Goal: Information Seeking & Learning: Learn about a topic

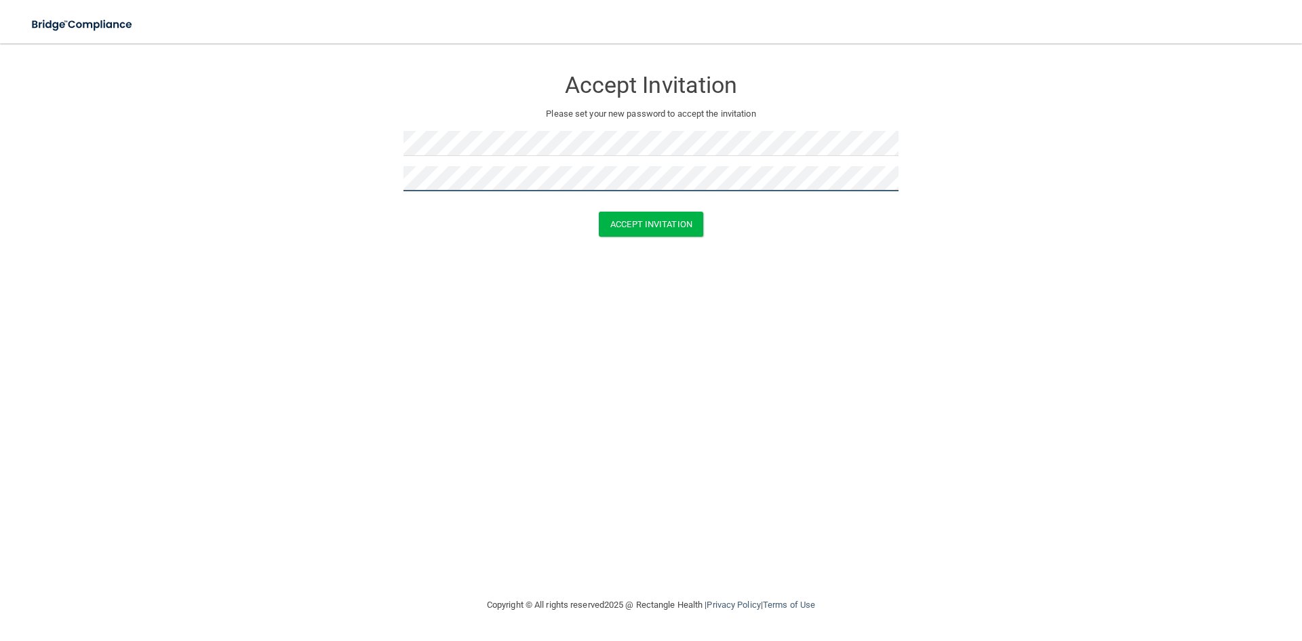
click at [599, 212] on button "Accept Invitation" at bounding box center [651, 224] width 104 height 25
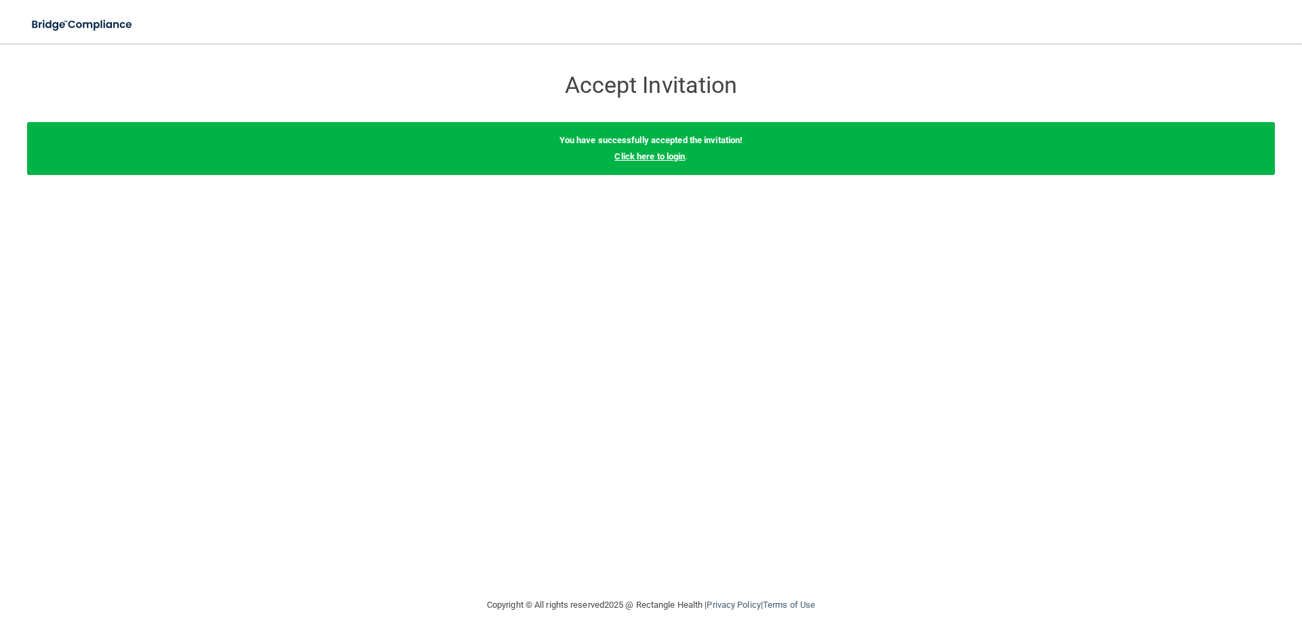
click at [656, 157] on link "Click here to login" at bounding box center [649, 156] width 71 height 10
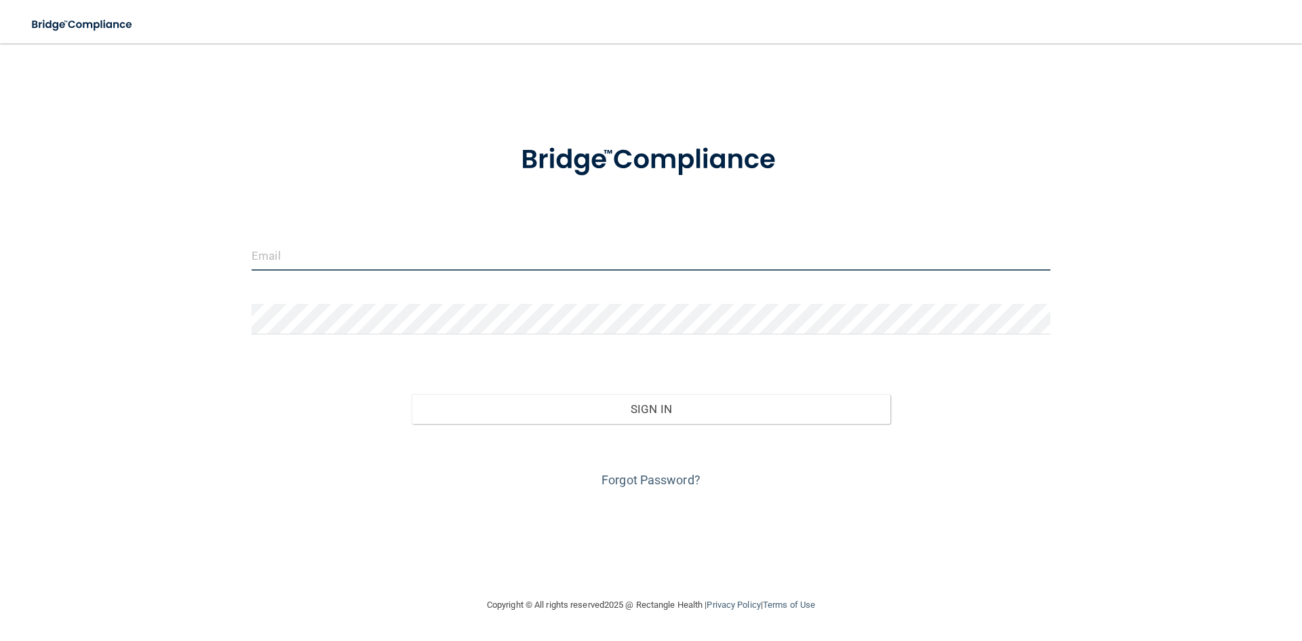
click at [324, 249] on input "email" at bounding box center [651, 255] width 799 height 31
type input "[EMAIL_ADDRESS][DOMAIN_NAME]"
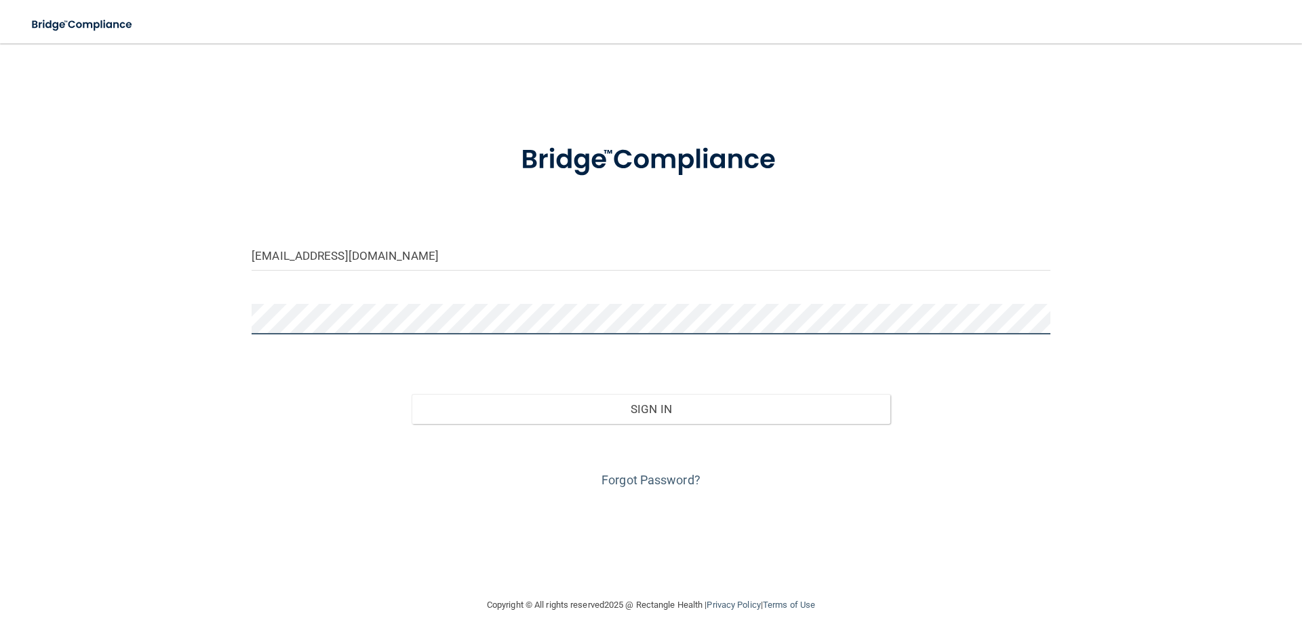
click at [412, 394] on button "Sign In" at bounding box center [651, 409] width 479 height 30
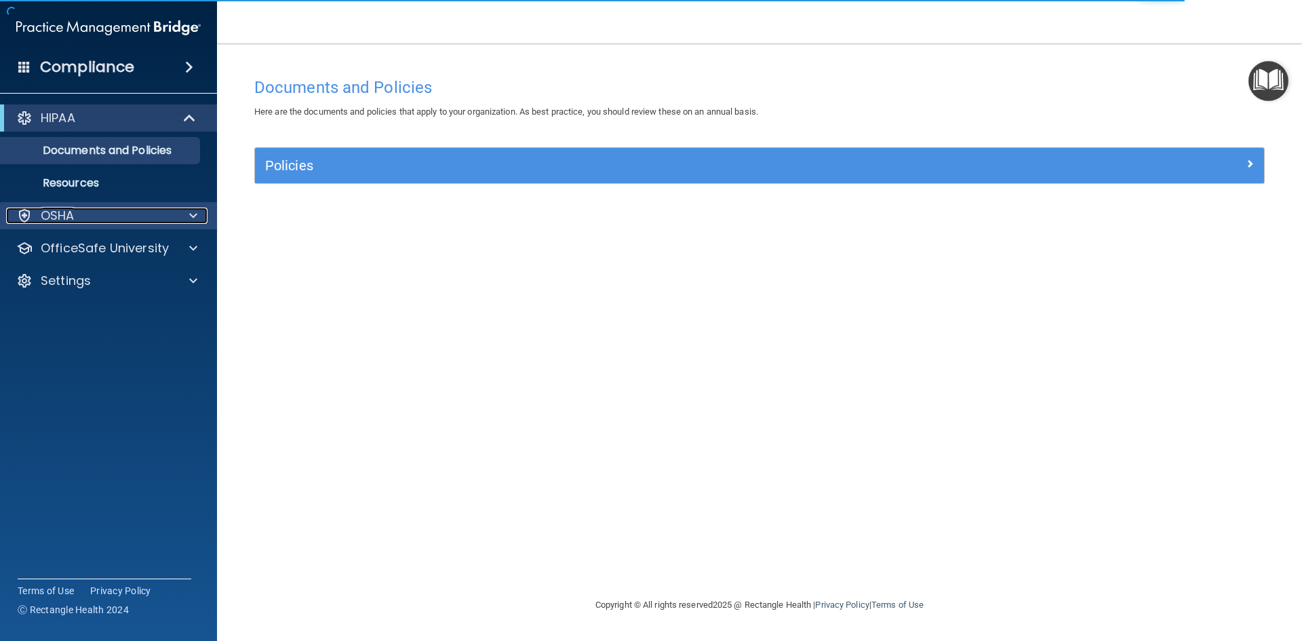
click at [199, 211] on div at bounding box center [191, 215] width 34 height 16
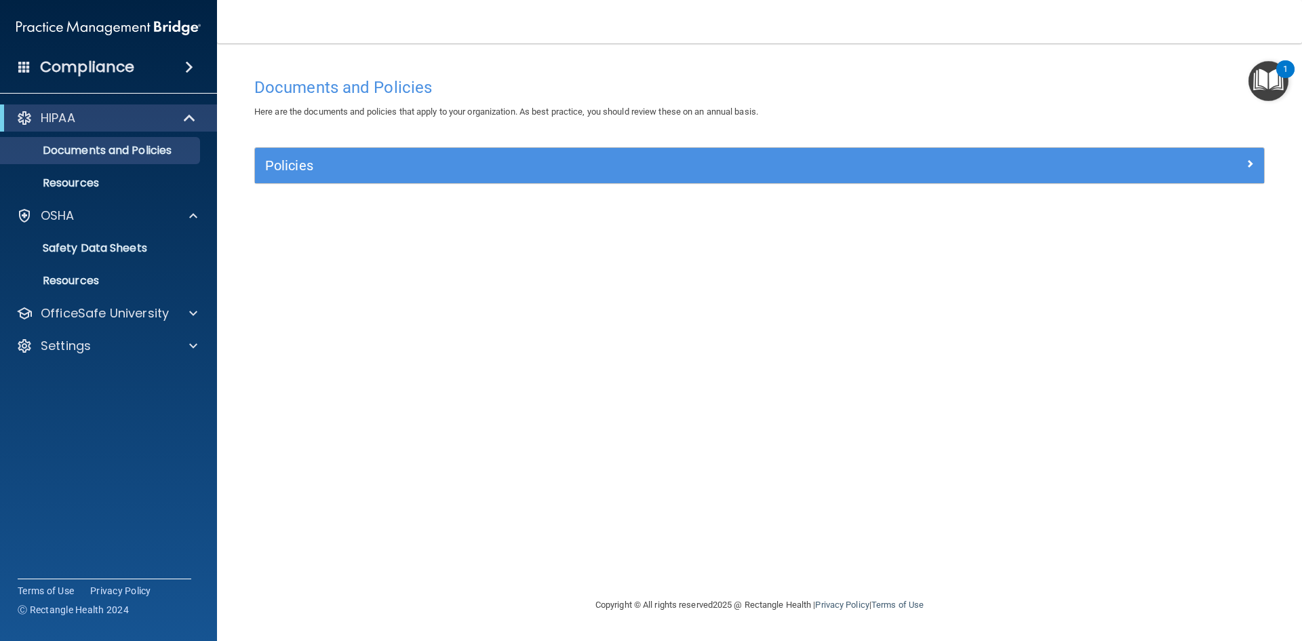
click at [1265, 75] on img "Open Resource Center, 1 new notification" at bounding box center [1268, 81] width 40 height 40
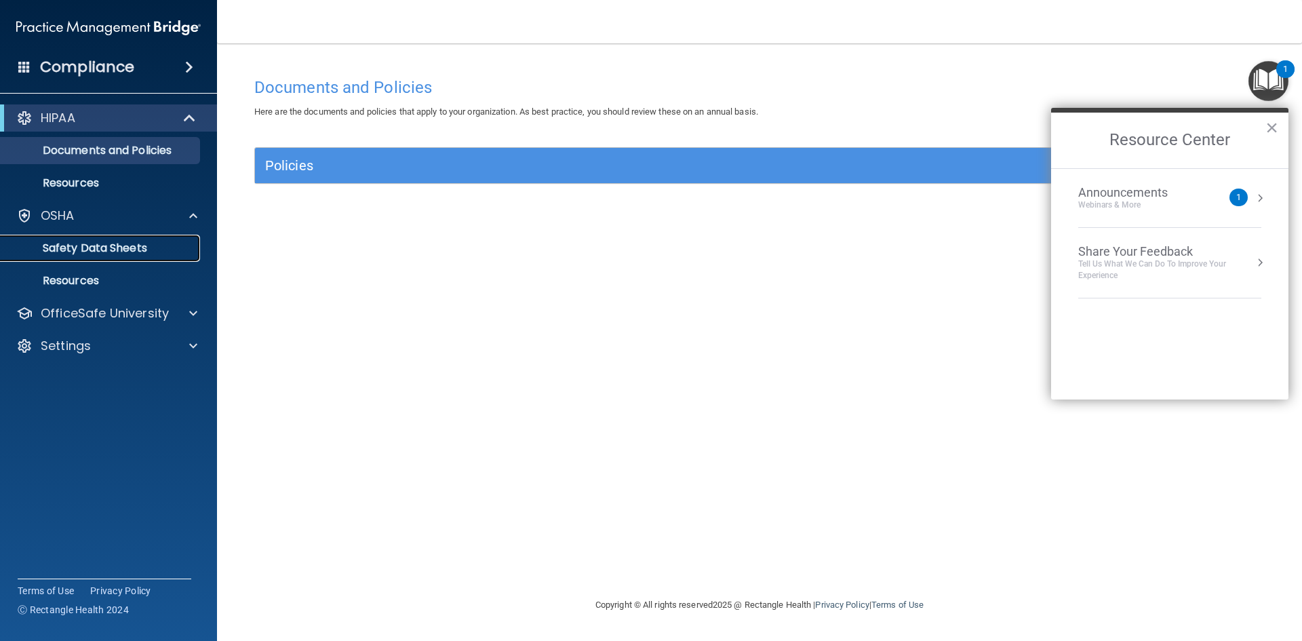
click at [144, 239] on link "Safety Data Sheets" at bounding box center [93, 248] width 214 height 27
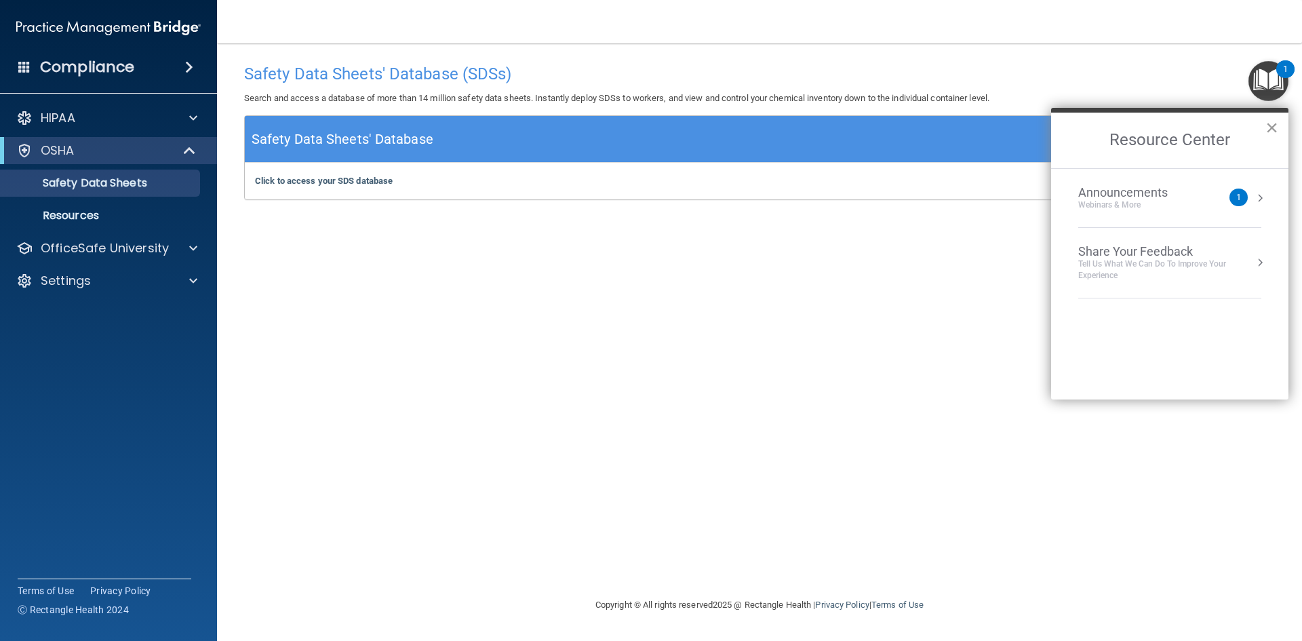
click at [1275, 134] on button "×" at bounding box center [1271, 128] width 13 height 22
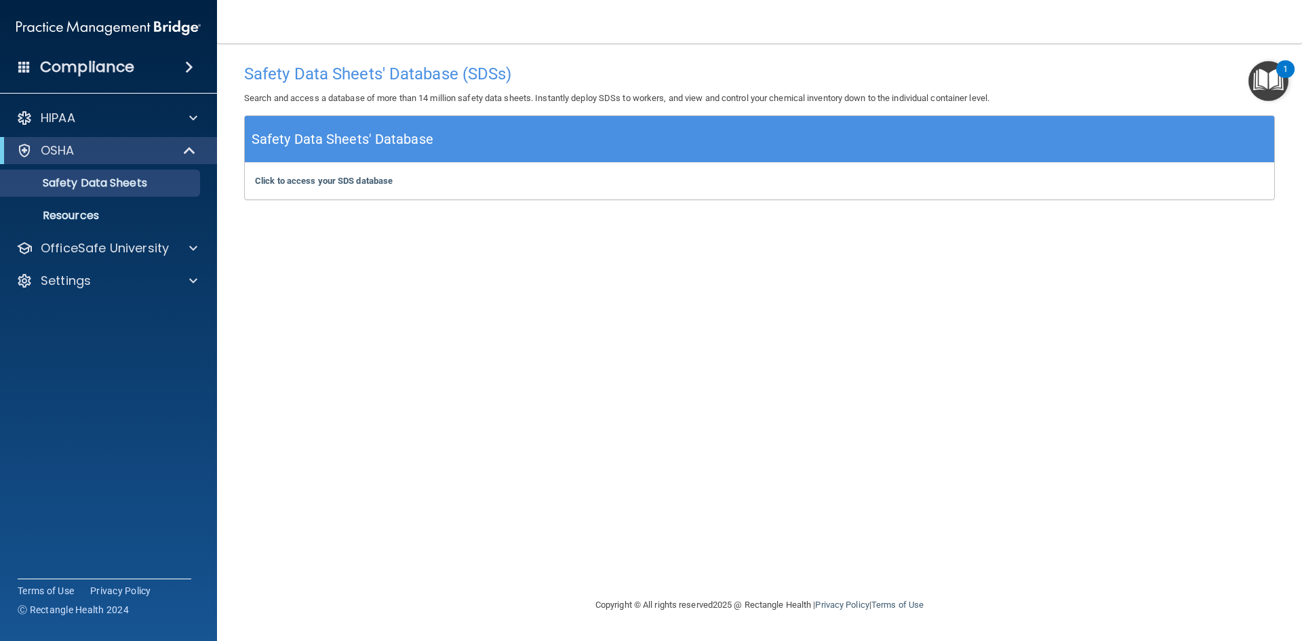
click at [151, 59] on div "Compliance" at bounding box center [108, 67] width 217 height 30
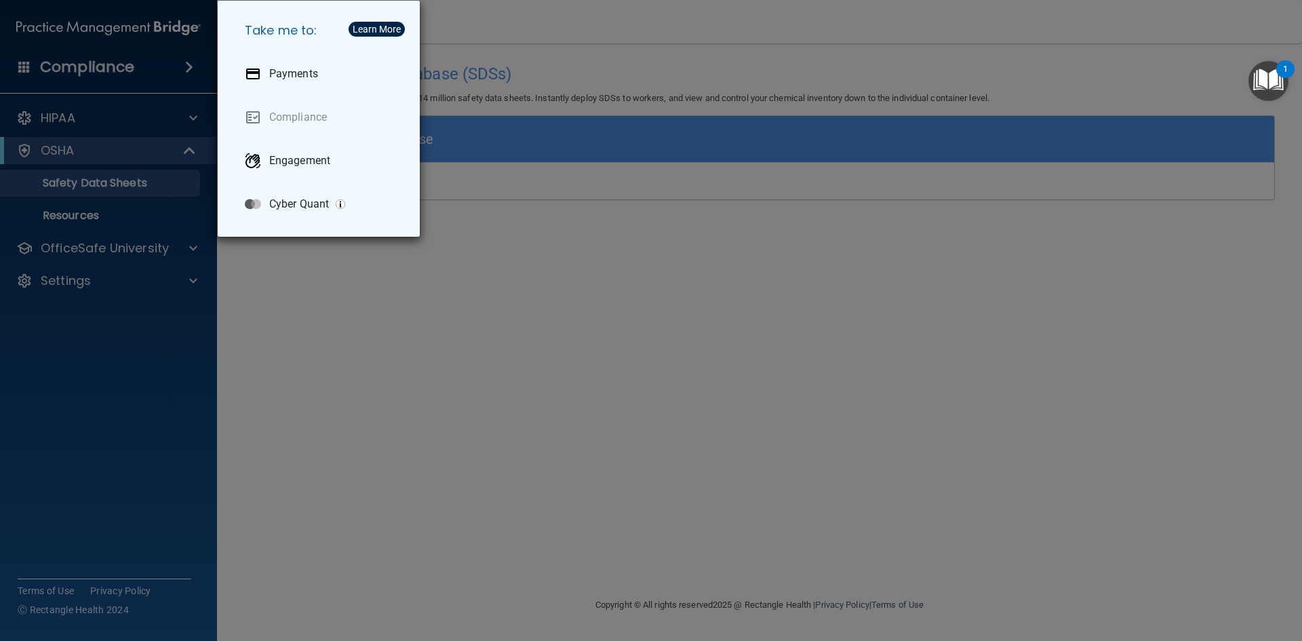
click at [211, 263] on div "Take me to: Payments Compliance Engagement Cyber Quant" at bounding box center [651, 320] width 1302 height 641
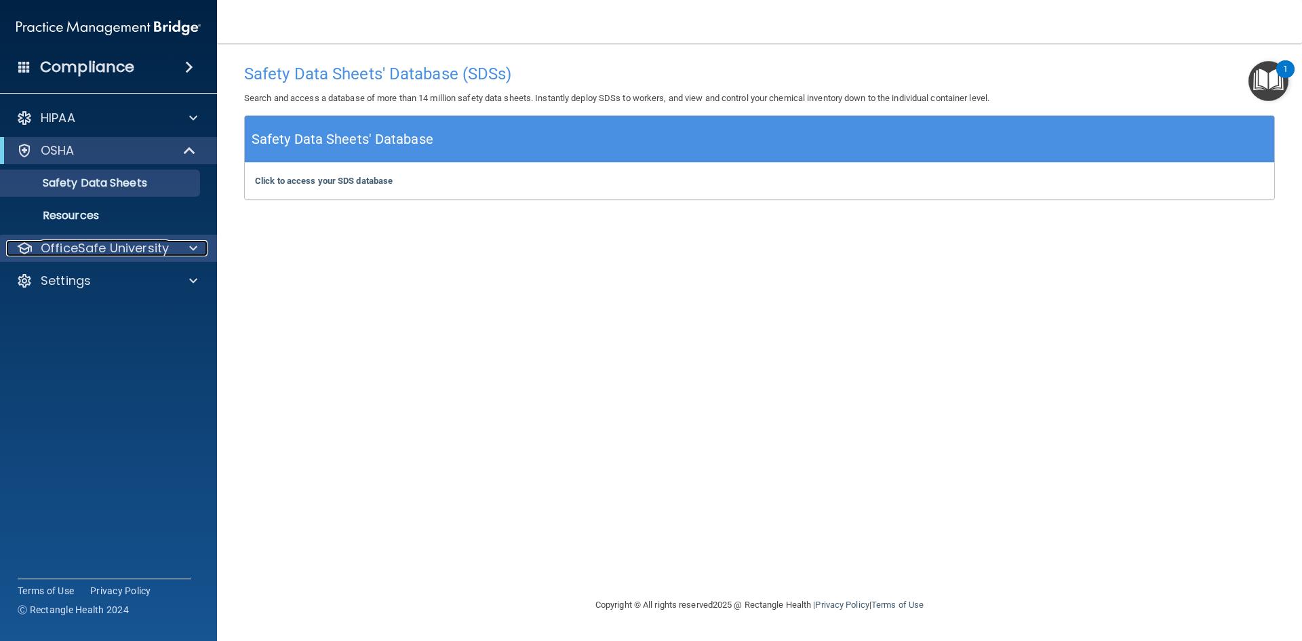
click at [200, 254] on div at bounding box center [191, 248] width 34 height 16
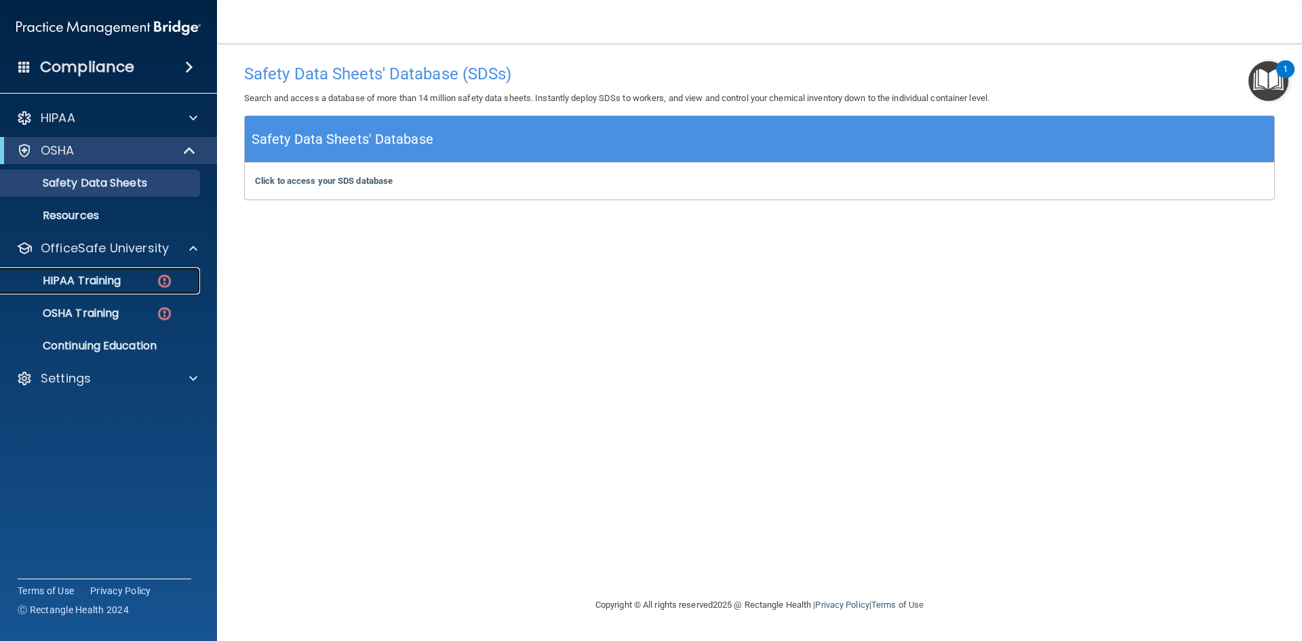
click at [134, 284] on div "HIPAA Training" at bounding box center [101, 281] width 185 height 14
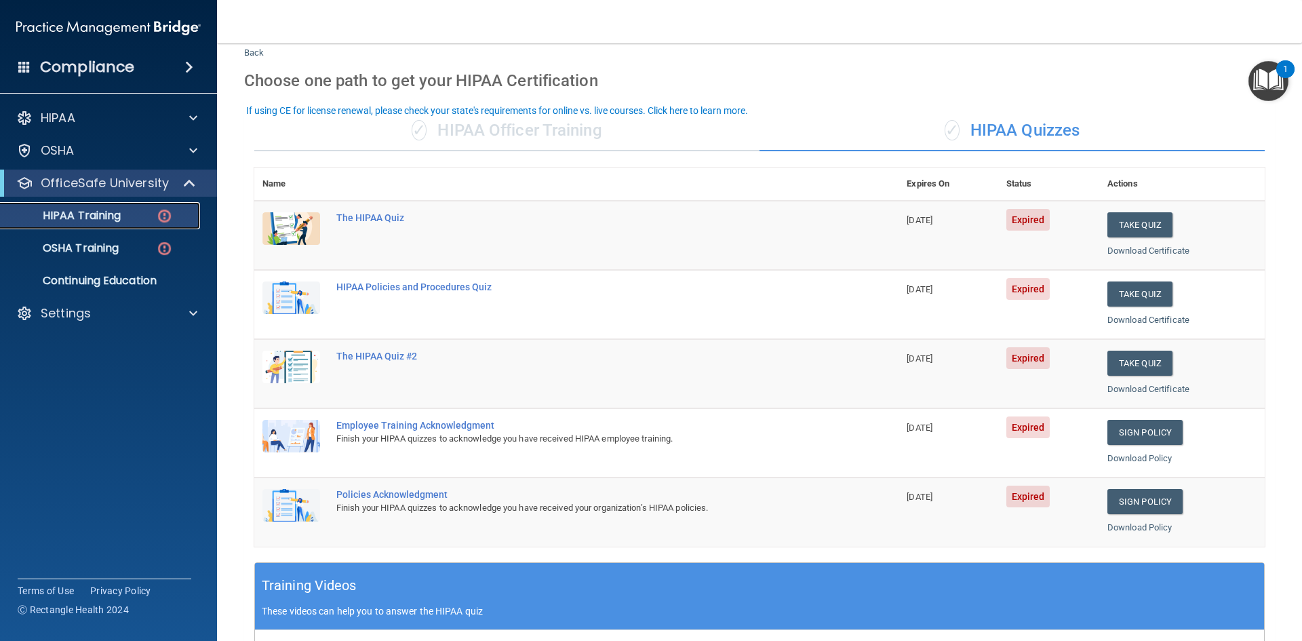
scroll to position [68, 0]
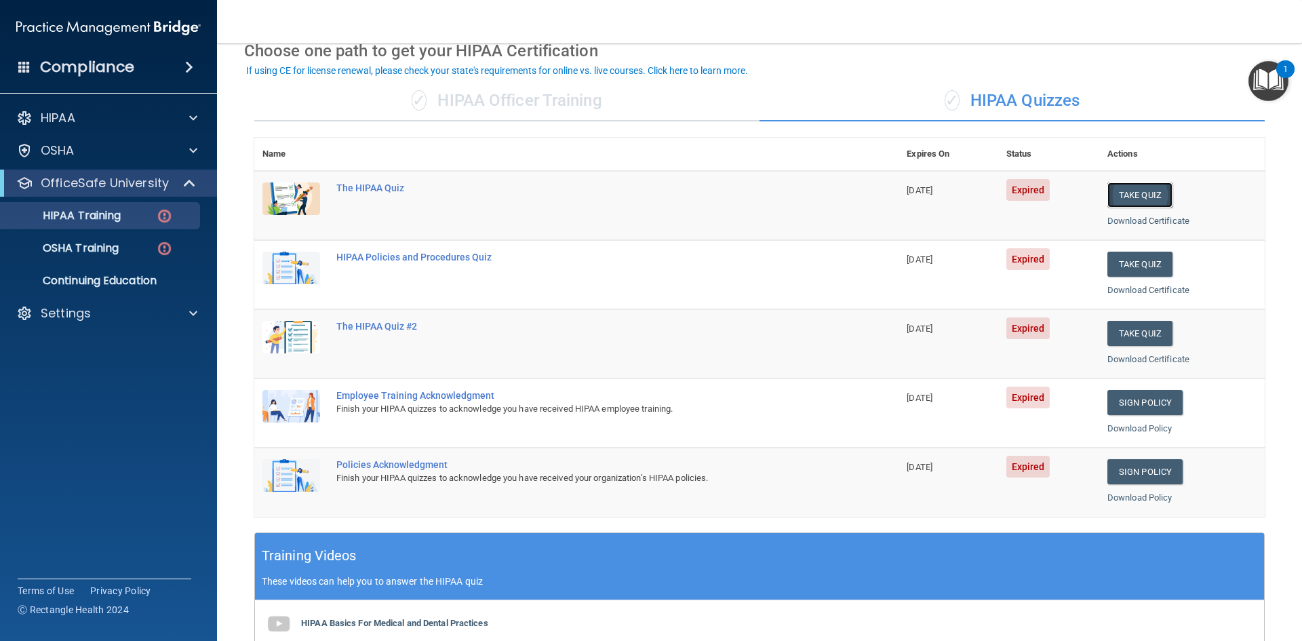
click at [1139, 199] on button "Take Quiz" at bounding box center [1139, 194] width 65 height 25
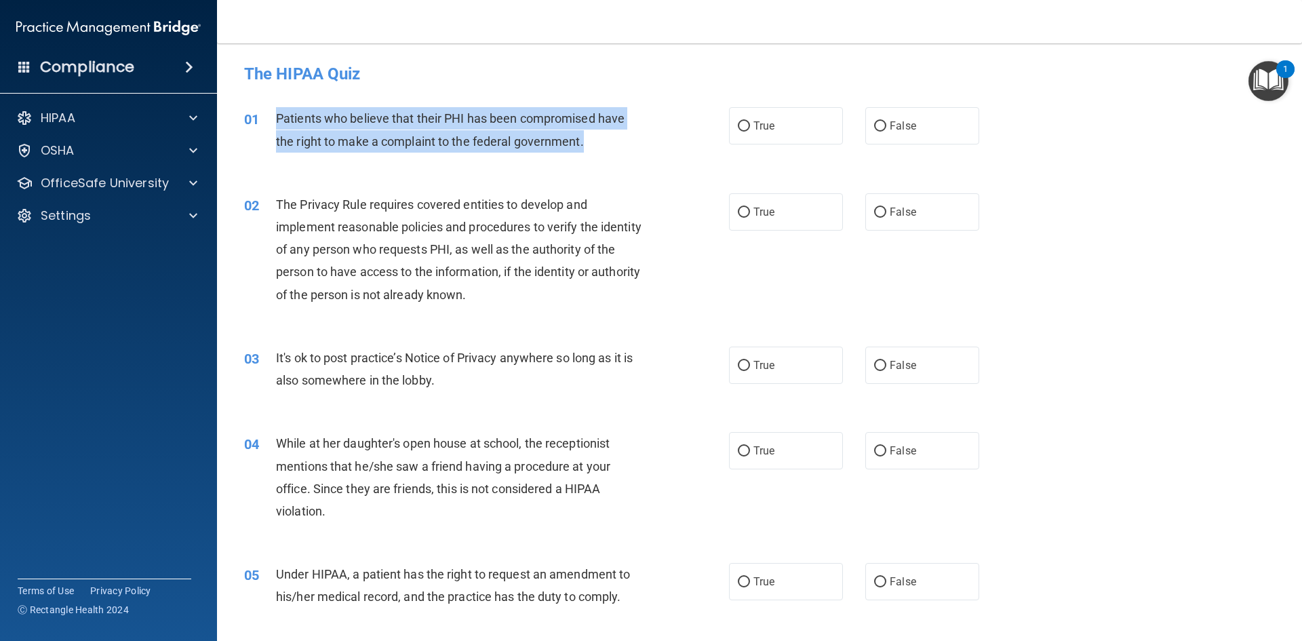
drag, startPoint x: 276, startPoint y: 116, endPoint x: 606, endPoint y: 152, distance: 332.2
click at [606, 152] on div "Patients who believe that their PHI has been compromised have the right to make…" at bounding box center [465, 129] width 379 height 45
click at [496, 117] on span "Patients who believe that their PHI has been compromised have the right to make…" at bounding box center [450, 129] width 349 height 37
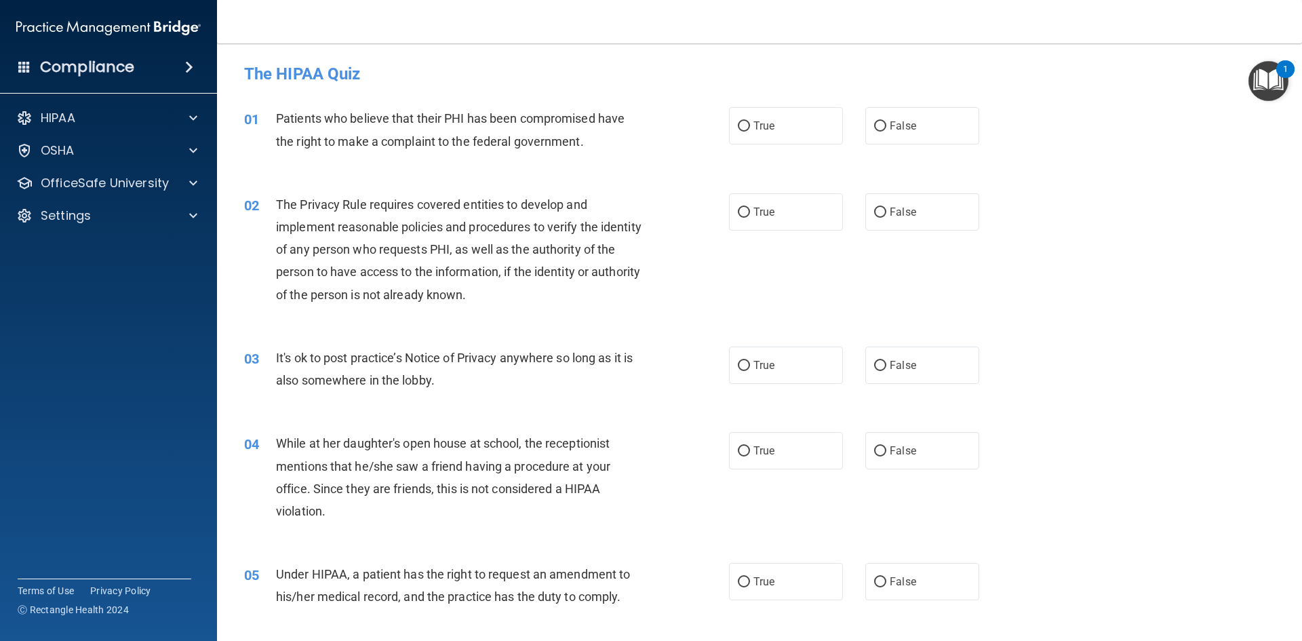
drag, startPoint x: 496, startPoint y: 117, endPoint x: 376, endPoint y: 117, distance: 120.0
click at [376, 117] on span "Patients who believe that their PHI has been compromised have the right to make…" at bounding box center [450, 129] width 349 height 37
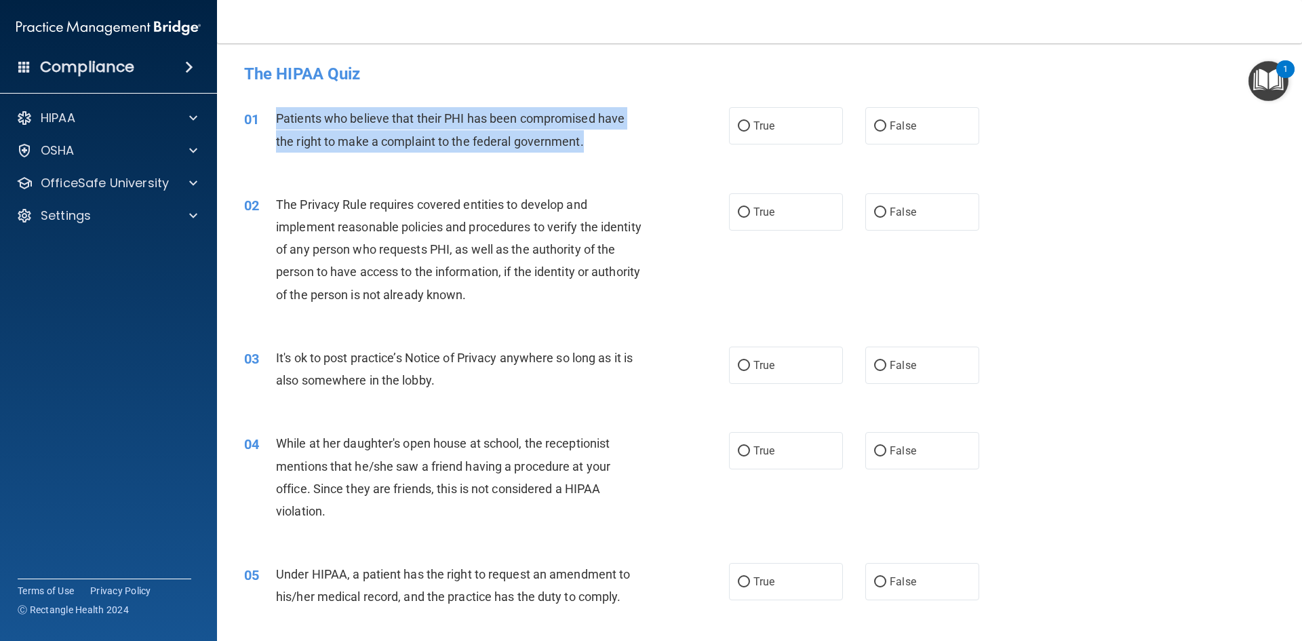
drag, startPoint x: 276, startPoint y: 115, endPoint x: 592, endPoint y: 152, distance: 318.2
click at [592, 152] on div "Patients who believe that their PHI has been compromised have the right to make…" at bounding box center [465, 129] width 379 height 45
click at [530, 142] on span "Patients who believe that their PHI has been compromised have the right to make…" at bounding box center [450, 129] width 349 height 37
click at [744, 123] on input "True" at bounding box center [744, 126] width 12 height 10
radio input "true"
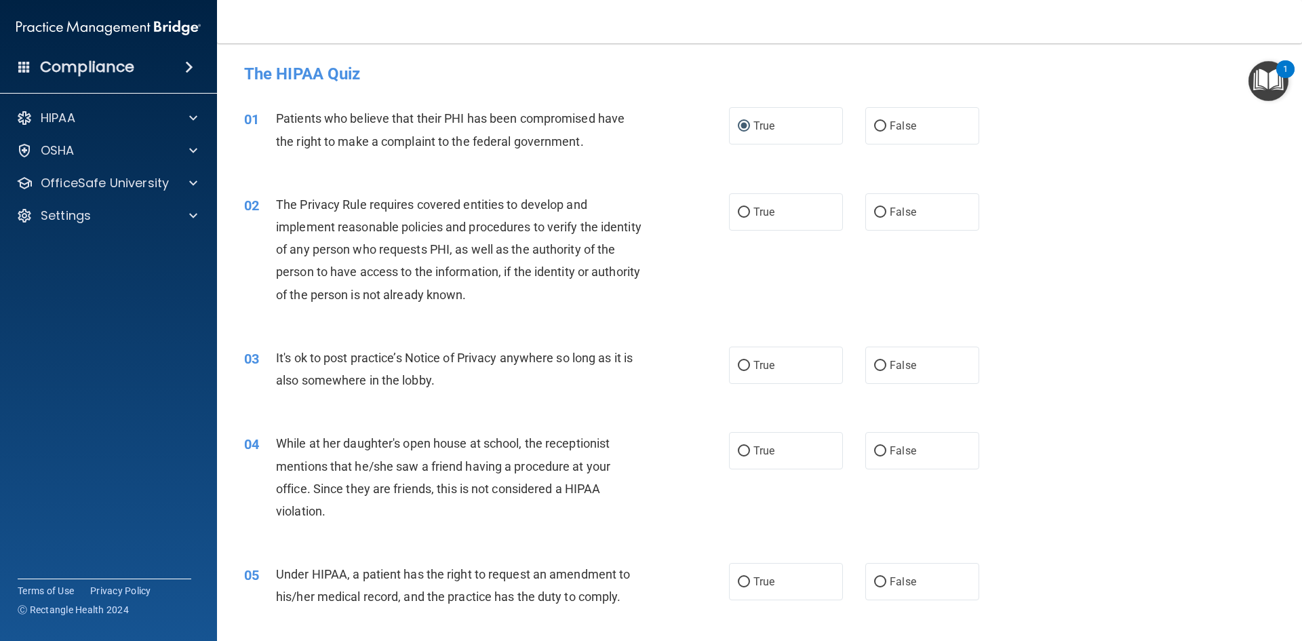
click at [609, 191] on div "02 The Privacy Rule requires covered entities to develop and implement reasonab…" at bounding box center [759, 252] width 1051 height 153
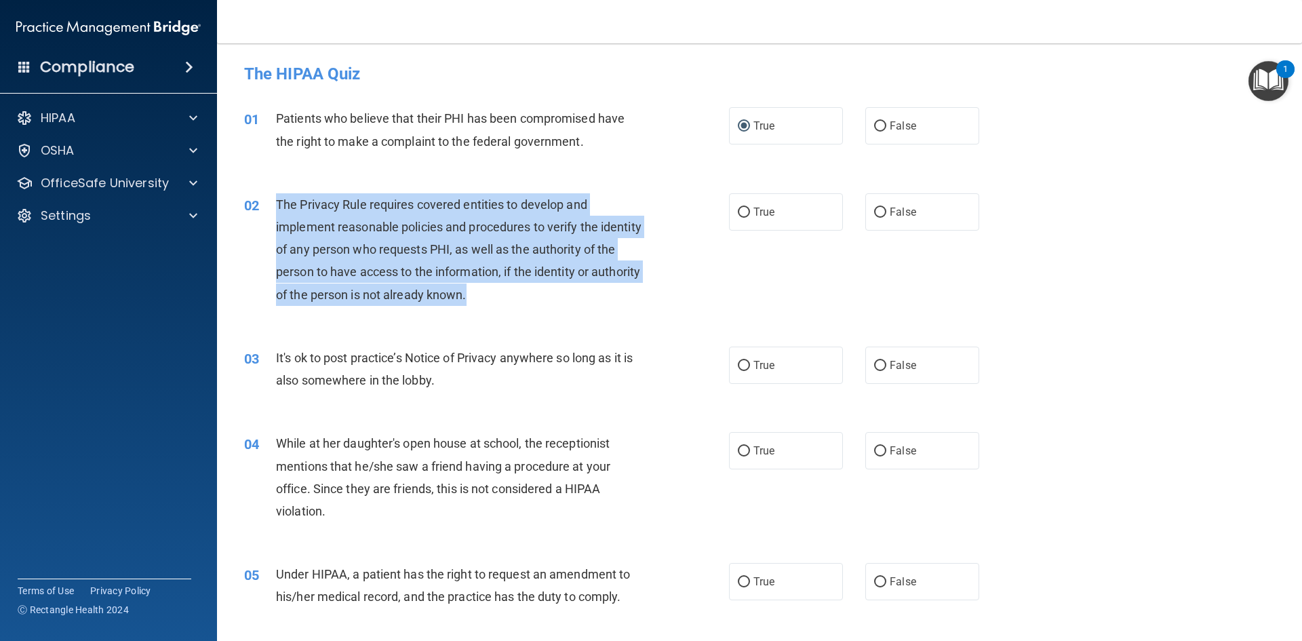
drag, startPoint x: 276, startPoint y: 201, endPoint x: 518, endPoint y: 294, distance: 259.0
click at [518, 294] on span "The Privacy Rule requires covered entities to develop and implement reasonable …" at bounding box center [458, 249] width 365 height 104
click at [744, 210] on input "True" at bounding box center [744, 212] width 12 height 10
radio input "true"
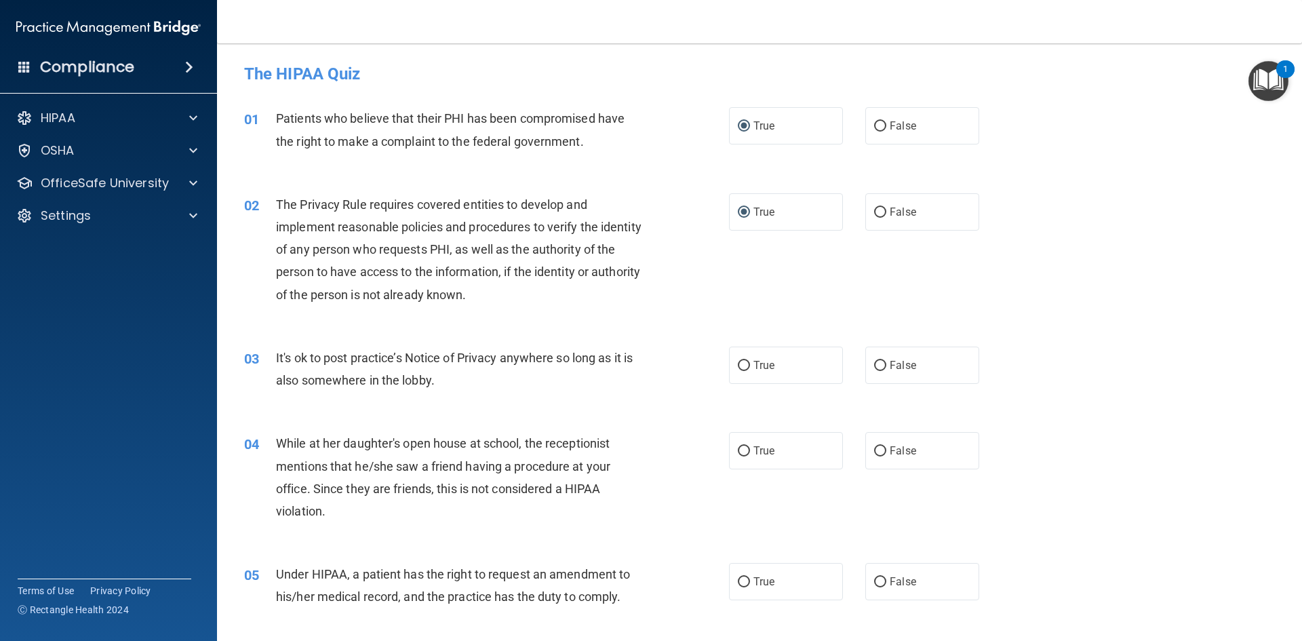
click at [647, 344] on div "03 It's ok to post practice’s Notice of Privacy anywhere so long as it is also …" at bounding box center [759, 372] width 1051 height 85
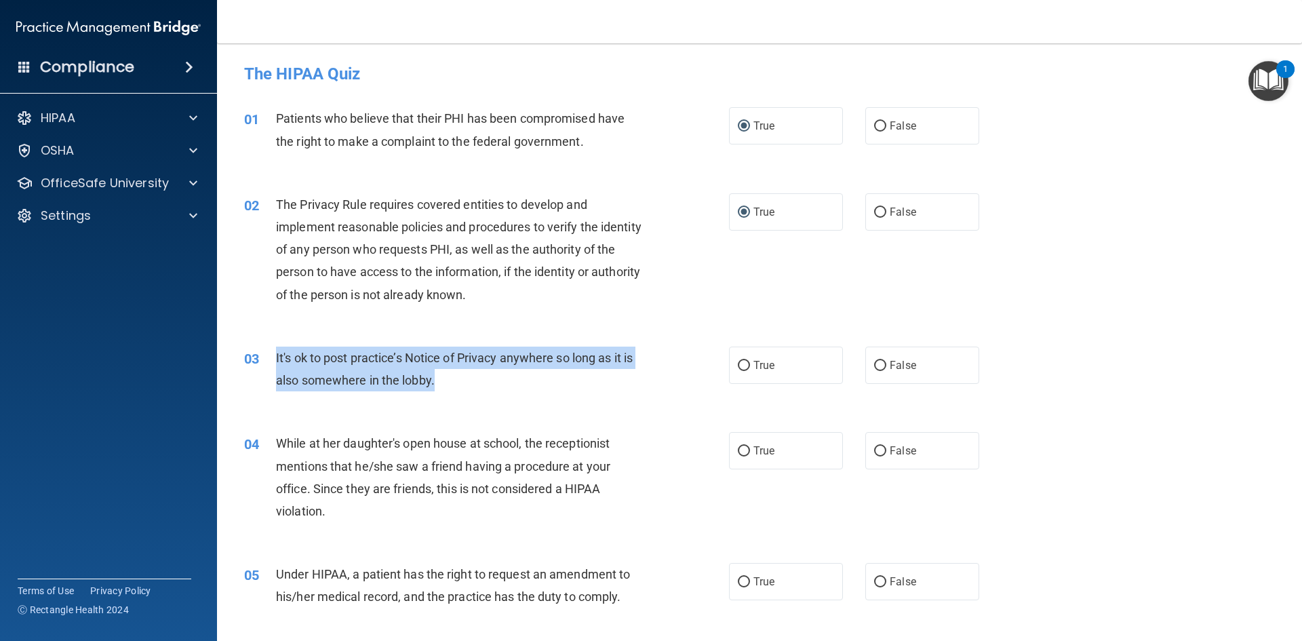
drag, startPoint x: 277, startPoint y: 355, endPoint x: 447, endPoint y: 391, distance: 174.1
click at [447, 391] on div "It's ok to post practice’s Notice of Privacy anywhere so long as it is also som…" at bounding box center [465, 368] width 379 height 45
click at [399, 365] on div "It's ok to post practice’s Notice of Privacy anywhere so long as it is also som…" at bounding box center [465, 368] width 379 height 45
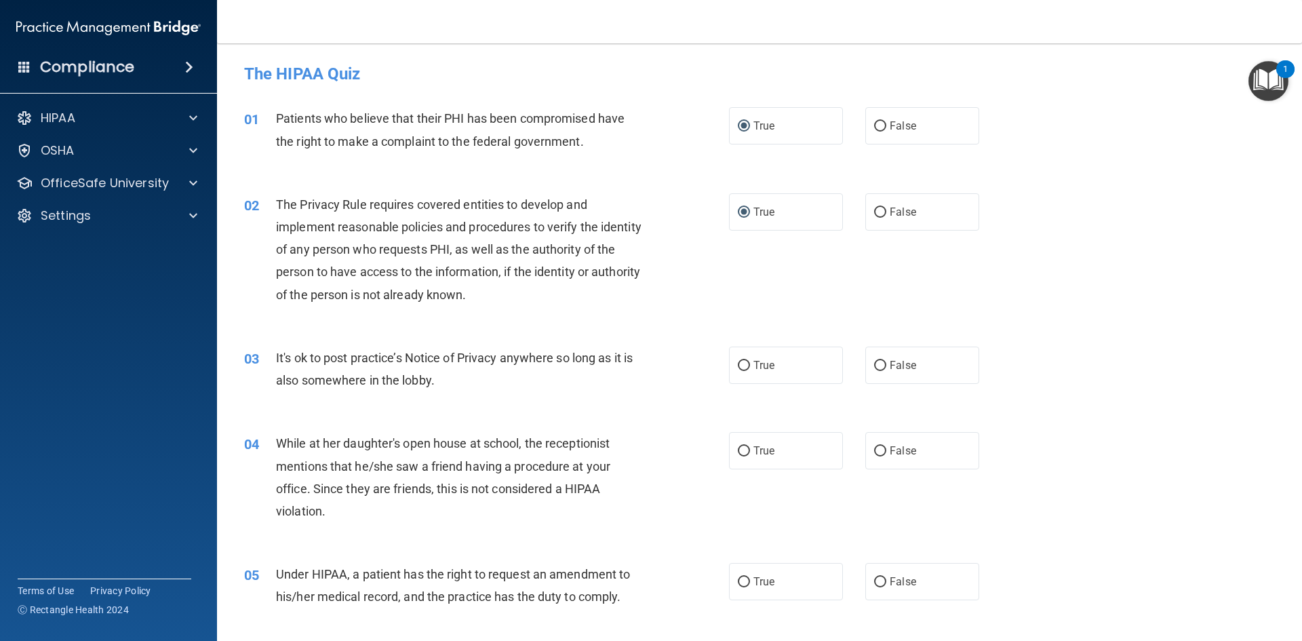
drag, startPoint x: 399, startPoint y: 365, endPoint x: 337, endPoint y: 370, distance: 62.6
click at [340, 370] on div "It's ok to post practice’s Notice of Privacy anywhere so long as it is also som…" at bounding box center [465, 368] width 379 height 45
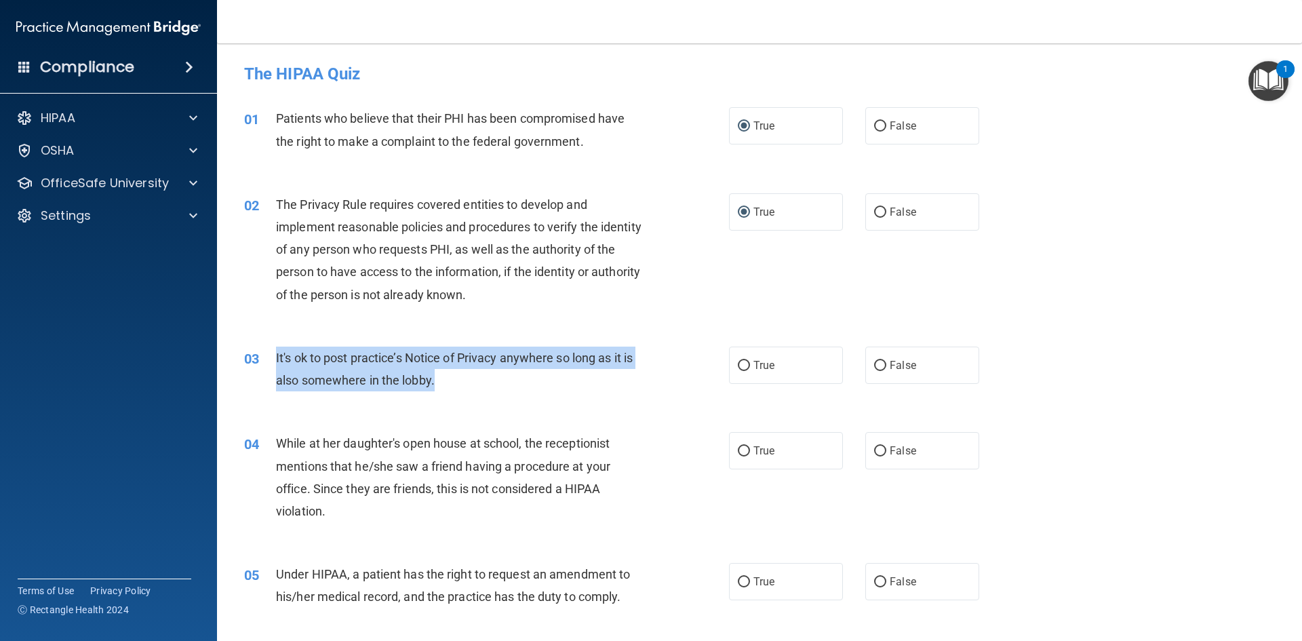
drag, startPoint x: 274, startPoint y: 354, endPoint x: 437, endPoint y: 389, distance: 167.0
click at [437, 389] on div "03 It's ok to post practice’s Notice of Privacy anywhere so long as it is also …" at bounding box center [486, 372] width 525 height 52
click at [376, 372] on span "It's ok to post practice’s Notice of Privacy anywhere so long as it is also som…" at bounding box center [454, 369] width 357 height 37
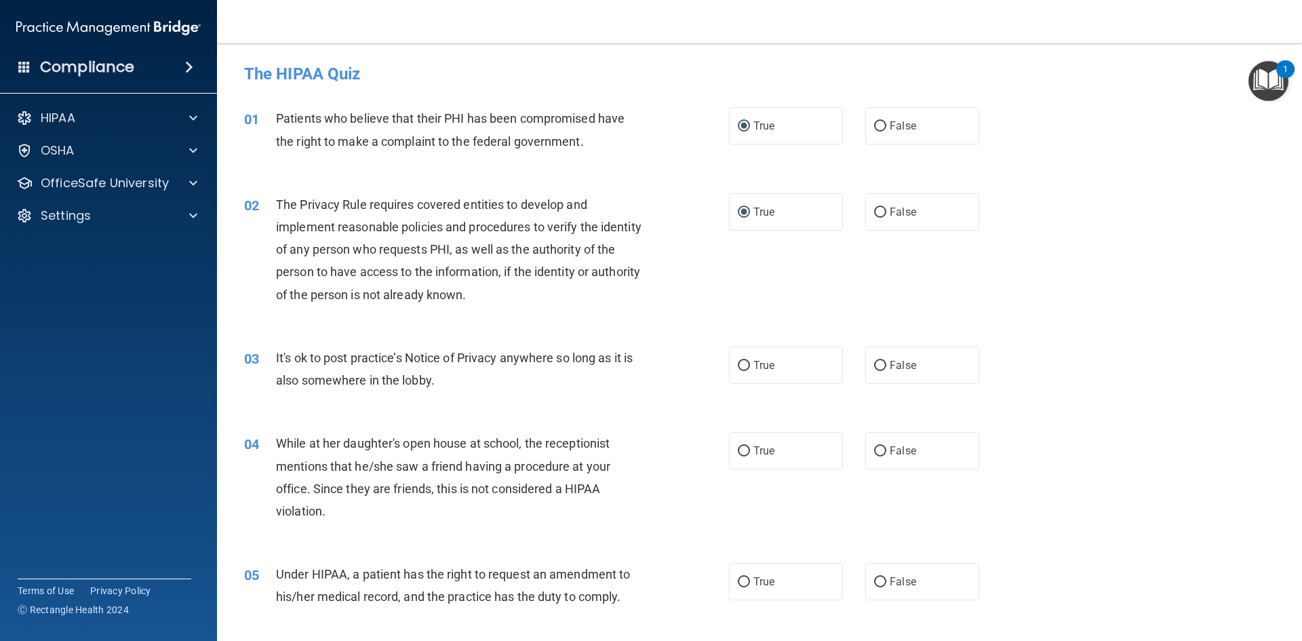
drag, startPoint x: 376, startPoint y: 372, endPoint x: 235, endPoint y: 344, distance: 143.9
click at [319, 330] on div "03 It's ok to post practice’s Notice of Privacy anywhere so long as it is also …" at bounding box center [759, 372] width 1051 height 85
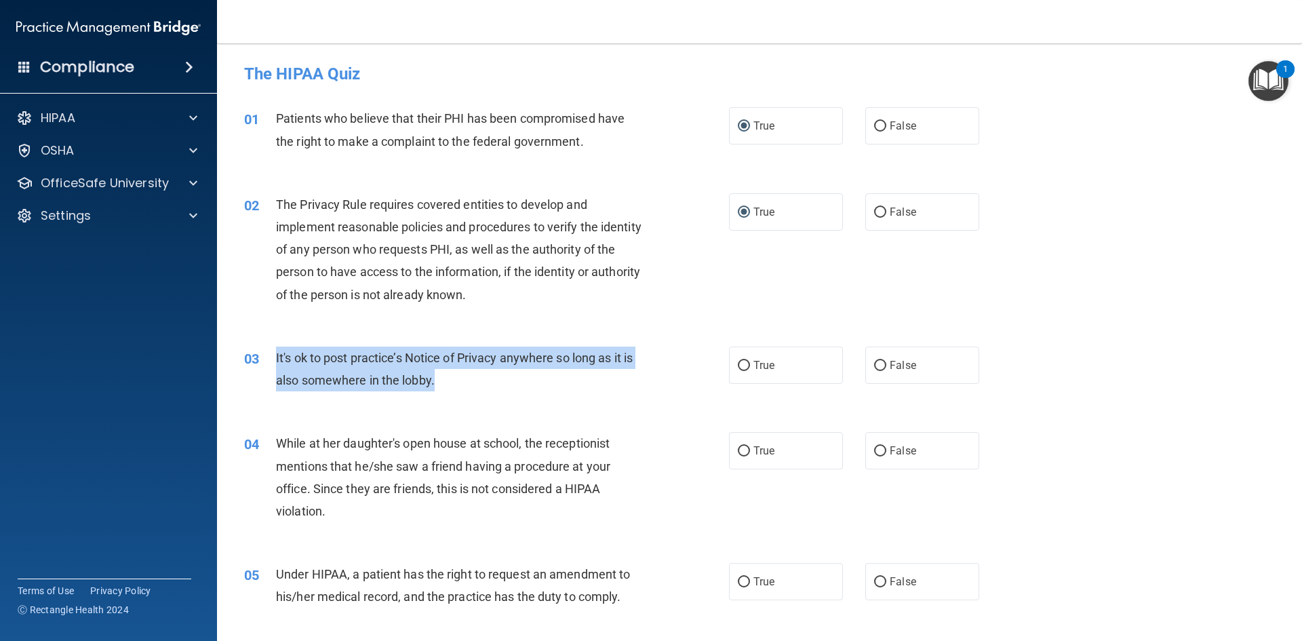
drag, startPoint x: 276, startPoint y: 356, endPoint x: 471, endPoint y: 391, distance: 197.8
click at [471, 391] on div "It's ok to post practice’s Notice of Privacy anywhere so long as it is also som…" at bounding box center [465, 368] width 379 height 45
click at [390, 376] on span "It's ok to post practice’s Notice of Privacy anywhere so long as it is also som…" at bounding box center [454, 369] width 357 height 37
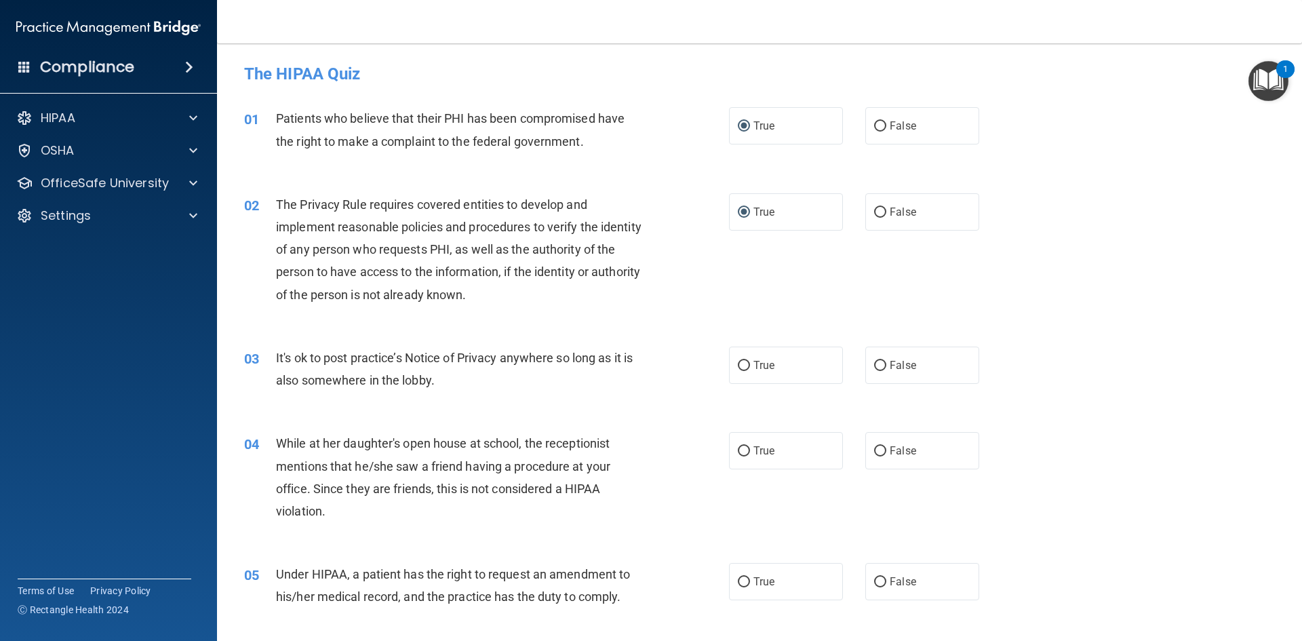
click at [367, 296] on span "The Privacy Rule requires covered entities to develop and implement reasonable …" at bounding box center [458, 249] width 365 height 104
click at [893, 461] on label "False" at bounding box center [922, 450] width 114 height 37
click at [886, 456] on input "False" at bounding box center [880, 451] width 12 height 10
radio input "true"
click at [185, 176] on div at bounding box center [191, 183] width 34 height 16
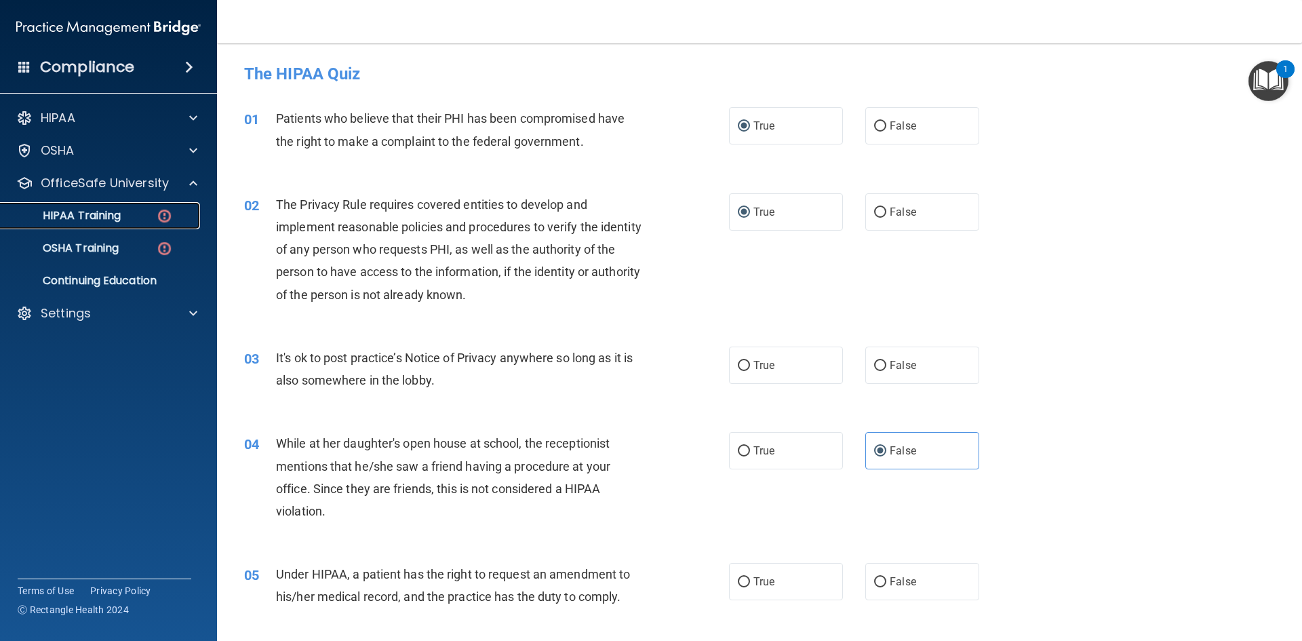
click at [163, 221] on img at bounding box center [164, 215] width 17 height 17
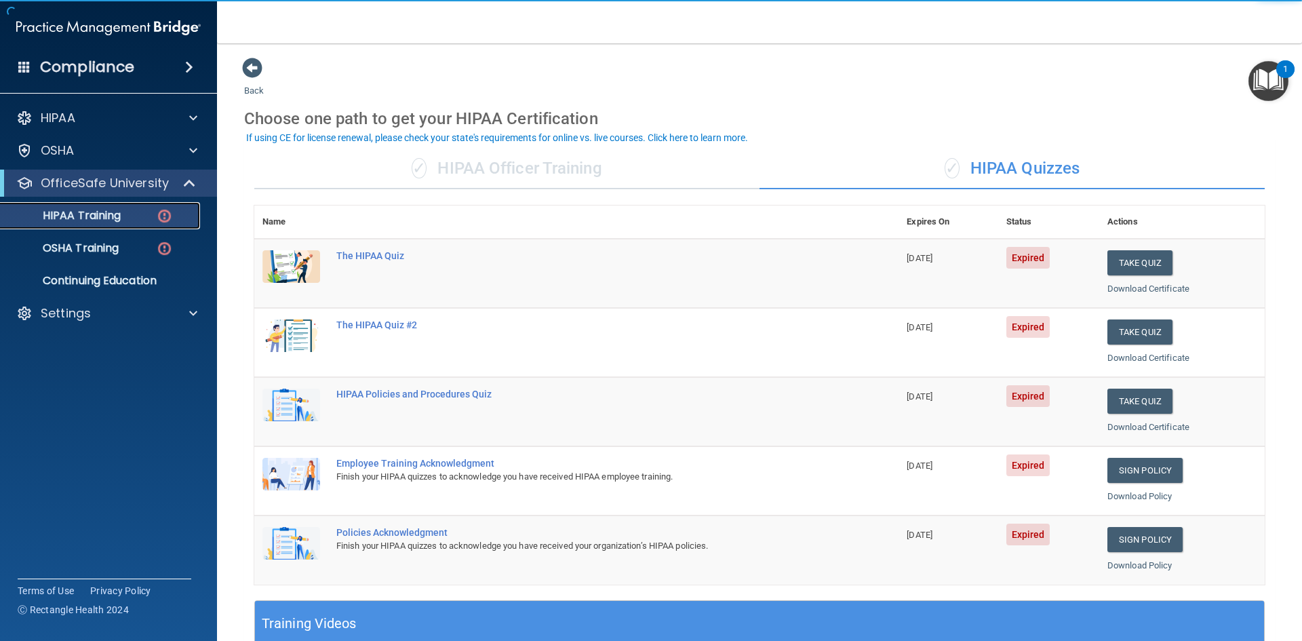
scroll to position [68, 0]
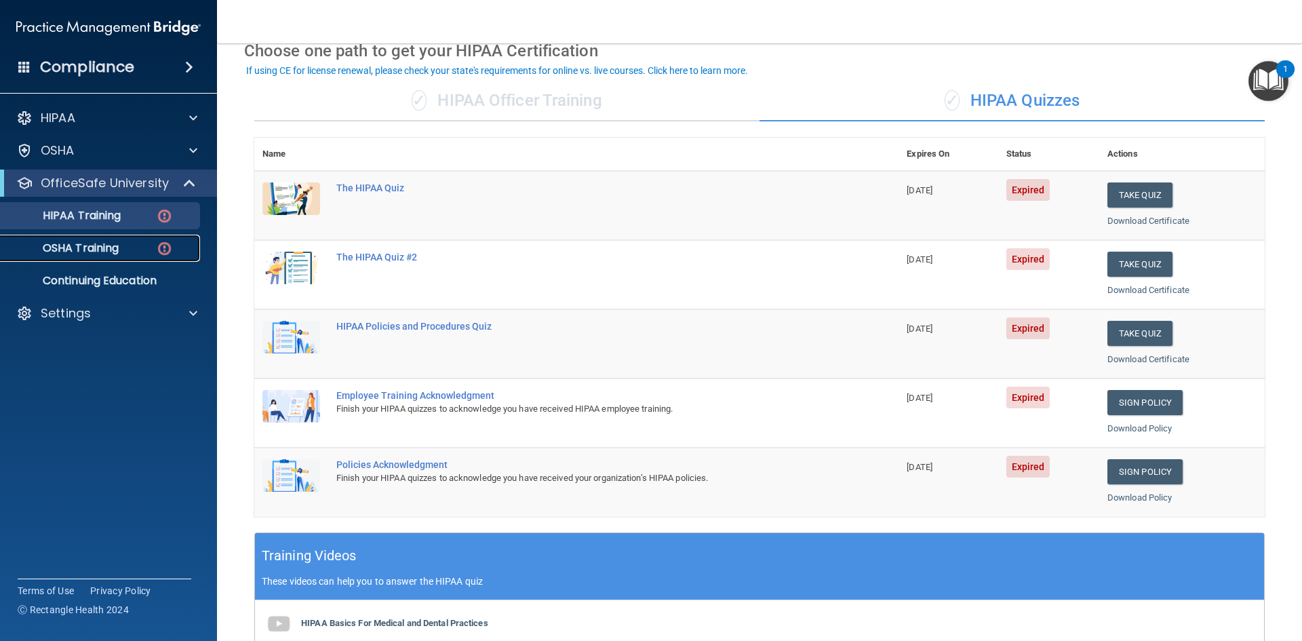
click at [116, 235] on link "OSHA Training" at bounding box center [93, 248] width 214 height 27
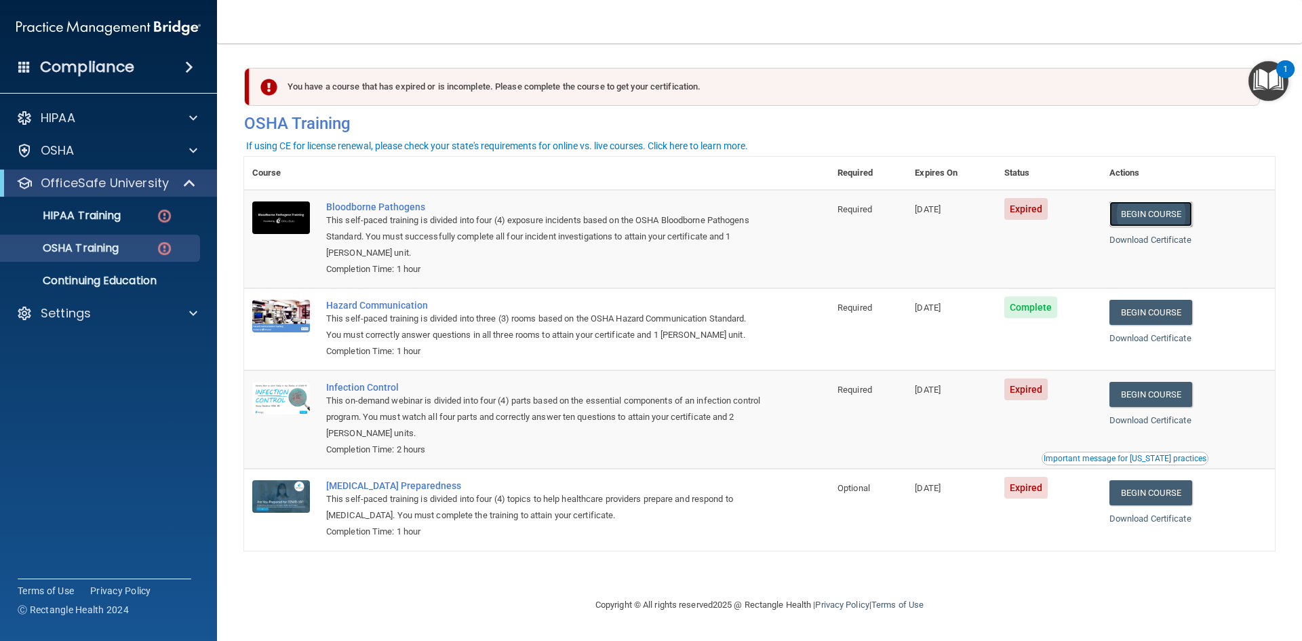
click at [1165, 219] on link "Begin Course" at bounding box center [1150, 213] width 83 height 25
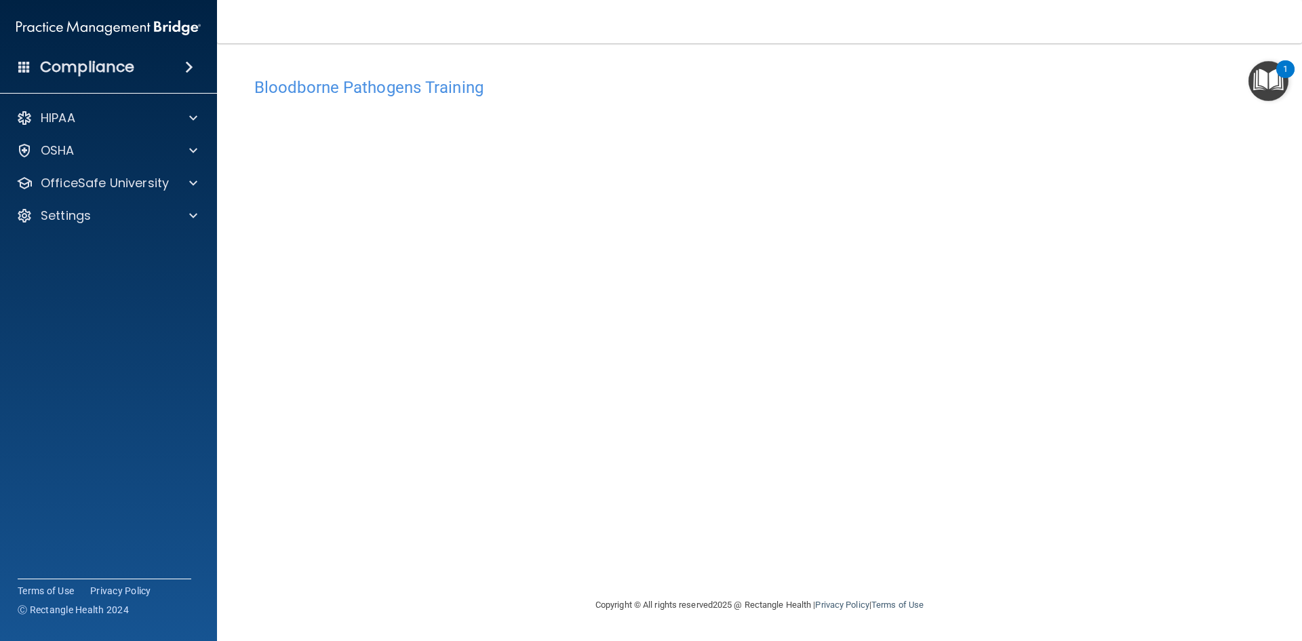
click at [1277, 379] on main "Bloodborne Pathogens Training This course doesn’t expire until 06/14/2025. Are …" at bounding box center [759, 341] width 1085 height 597
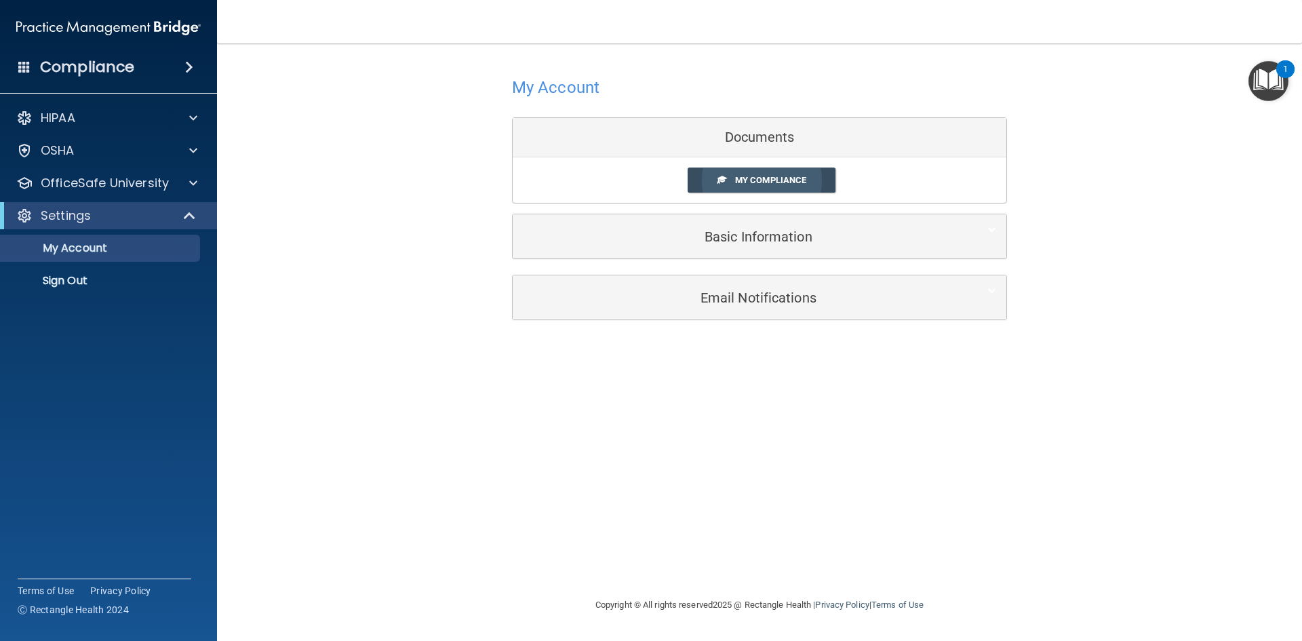
click at [789, 184] on span "My Compliance" at bounding box center [770, 180] width 71 height 10
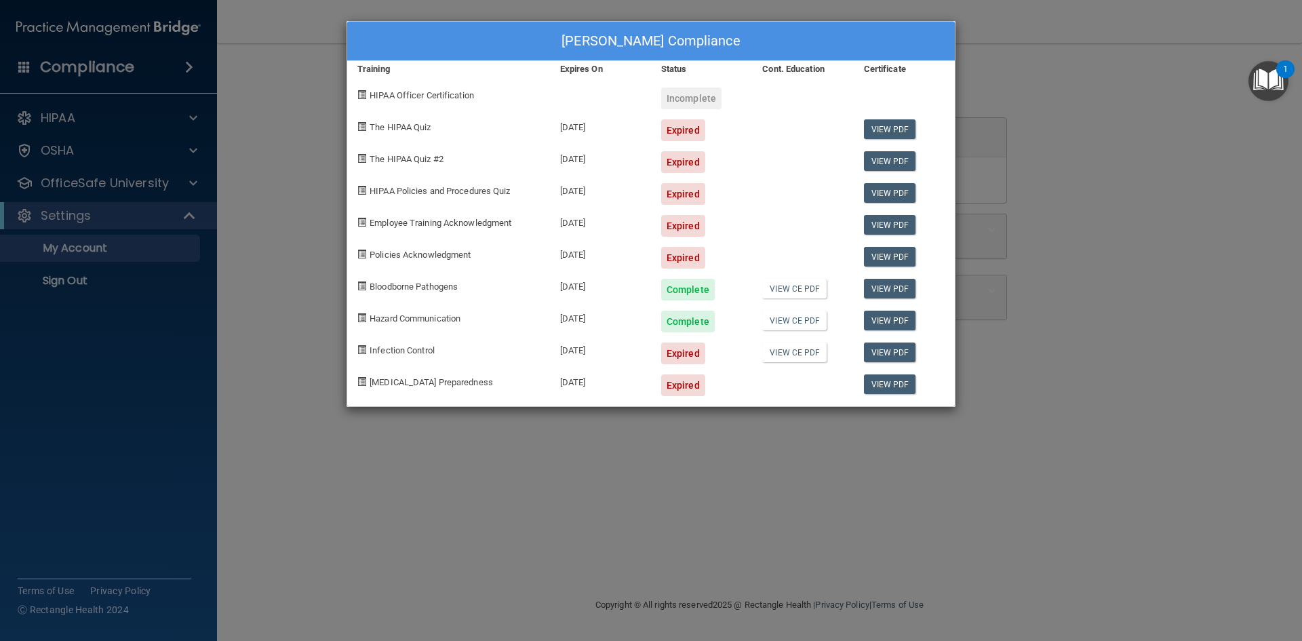
click at [1031, 134] on div "Ella G Suffoletta's Compliance Training Expires On Status Cont. Education Certi…" at bounding box center [651, 320] width 1302 height 641
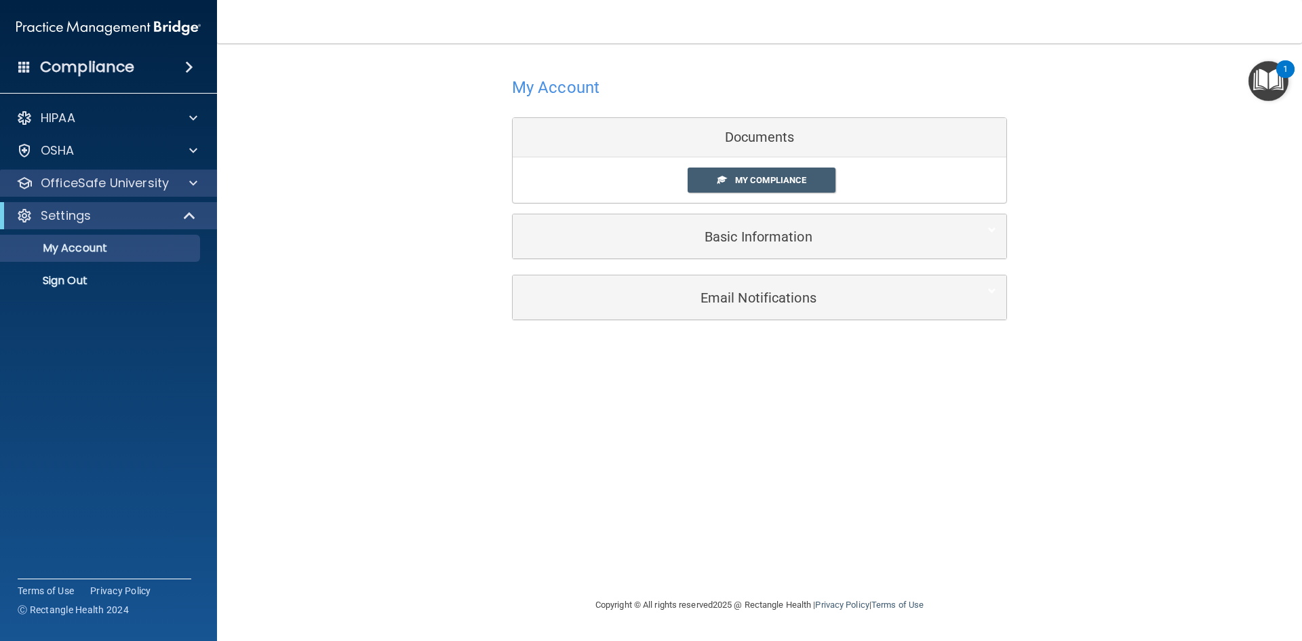
click at [141, 195] on div "OfficeSafe University" at bounding box center [109, 183] width 218 height 27
click at [203, 180] on div at bounding box center [191, 183] width 34 height 16
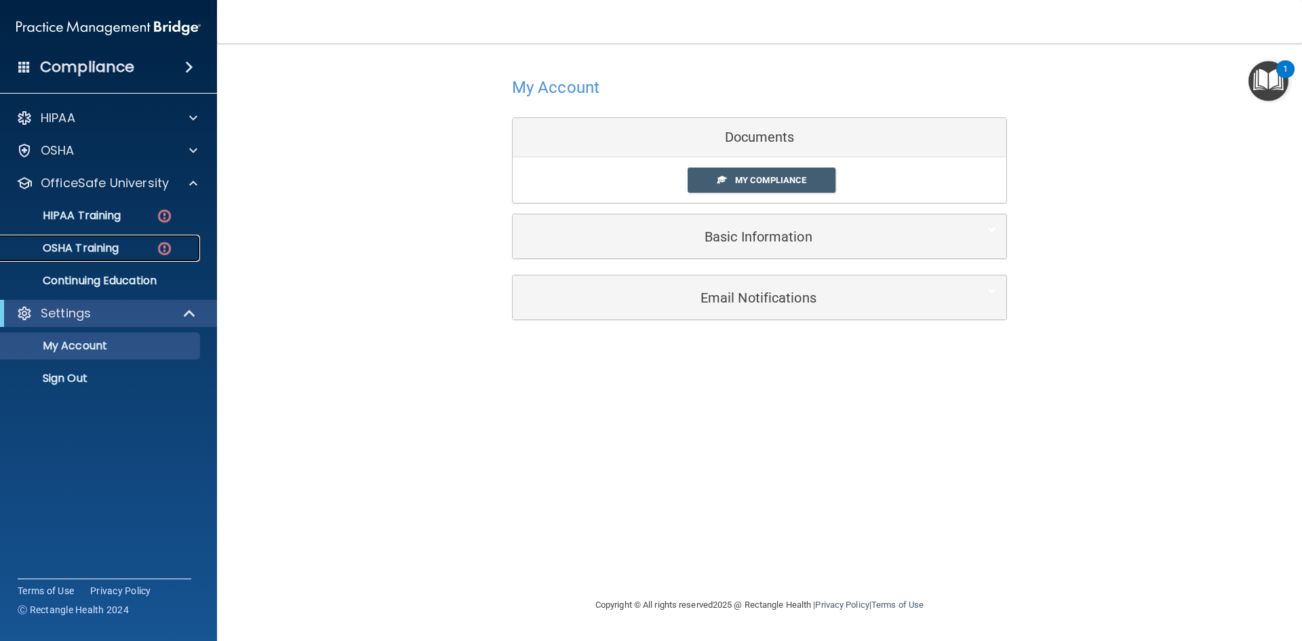
click at [146, 247] on div "OSHA Training" at bounding box center [101, 248] width 185 height 14
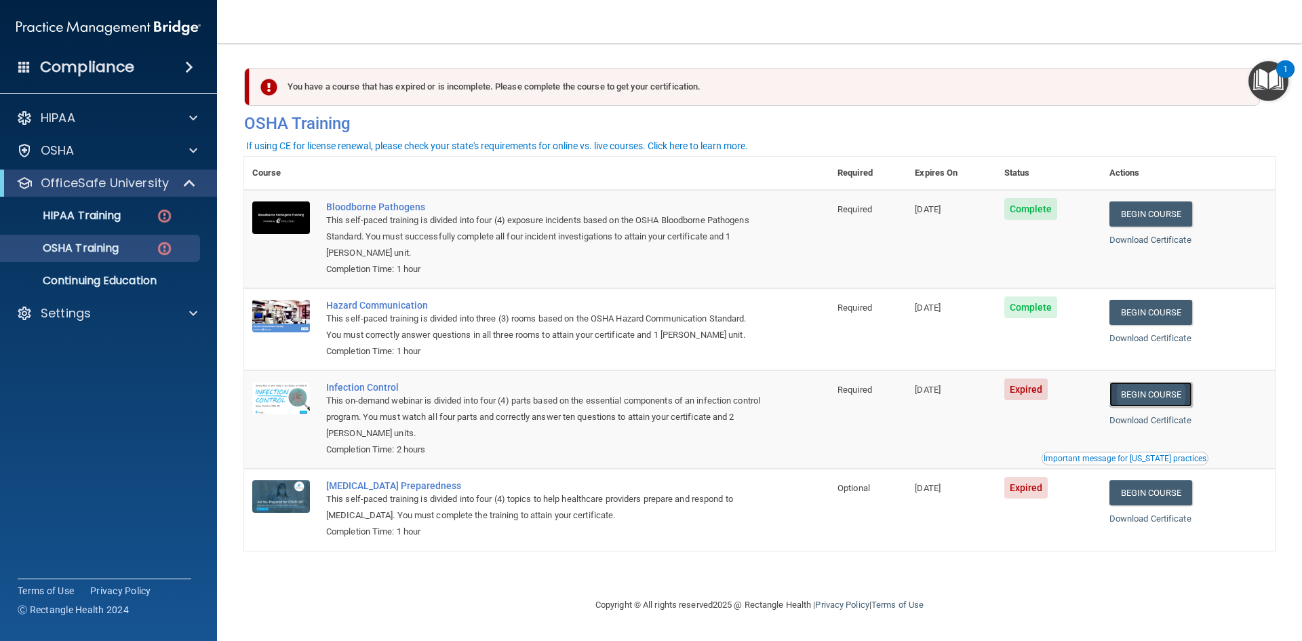
click at [1147, 392] on link "Begin Course" at bounding box center [1150, 394] width 83 height 25
